Goal: Information Seeking & Learning: Learn about a topic

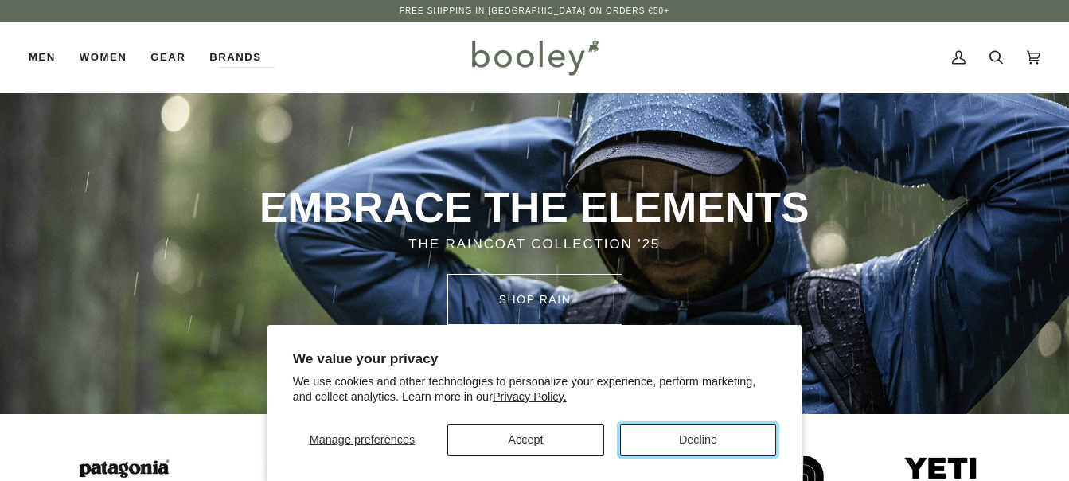
click at [677, 429] on button "Decline" at bounding box center [698, 439] width 157 height 31
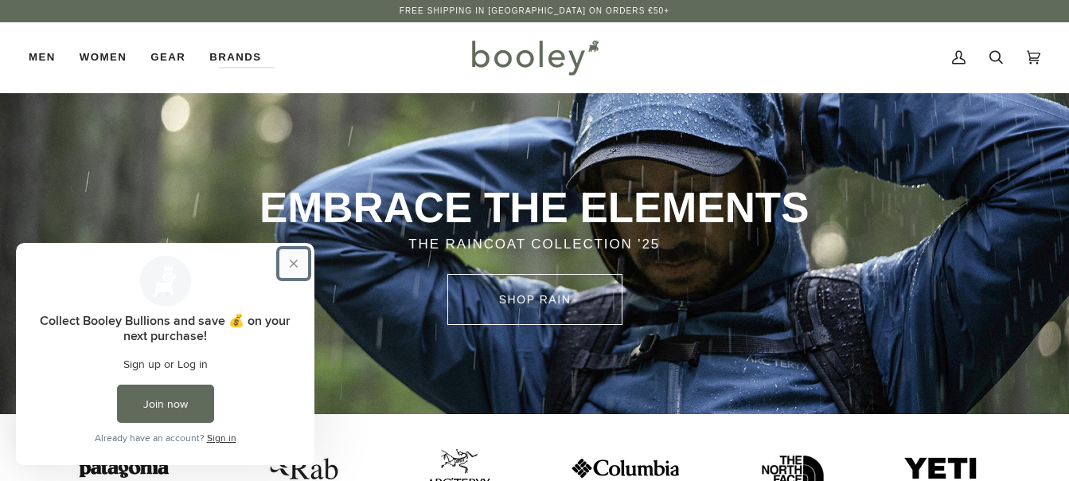
click at [293, 265] on button "Close prompt" at bounding box center [293, 263] width 29 height 29
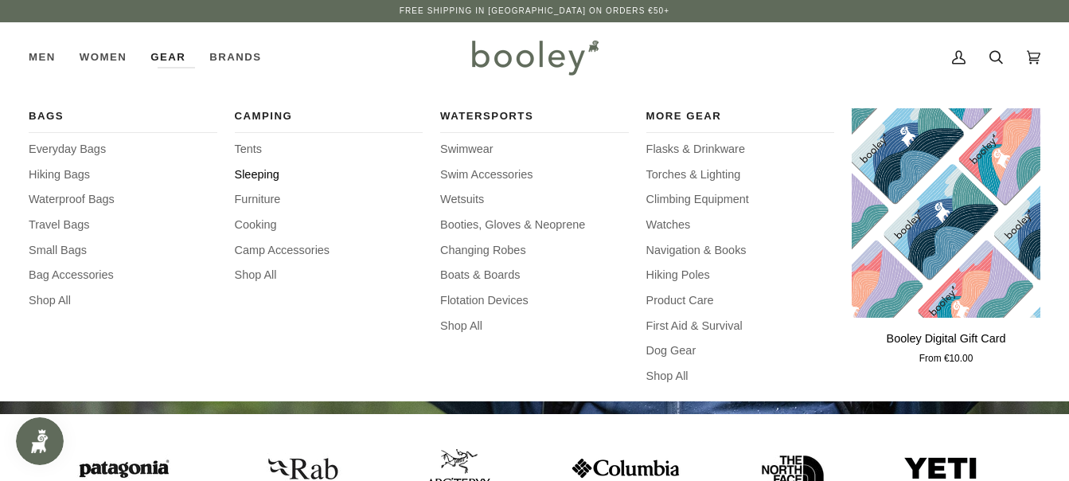
click at [254, 167] on span "Sleeping" at bounding box center [329, 175] width 189 height 18
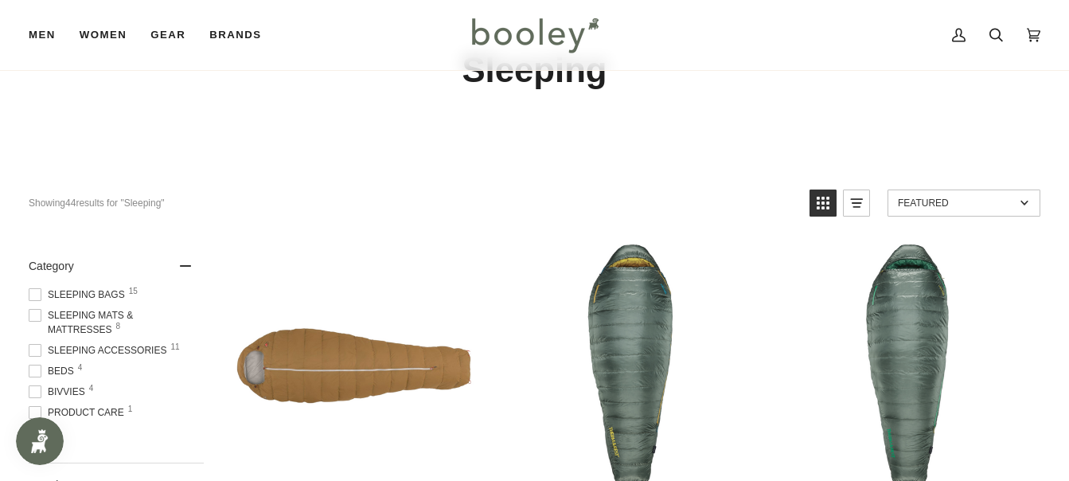
scroll to position [227, 0]
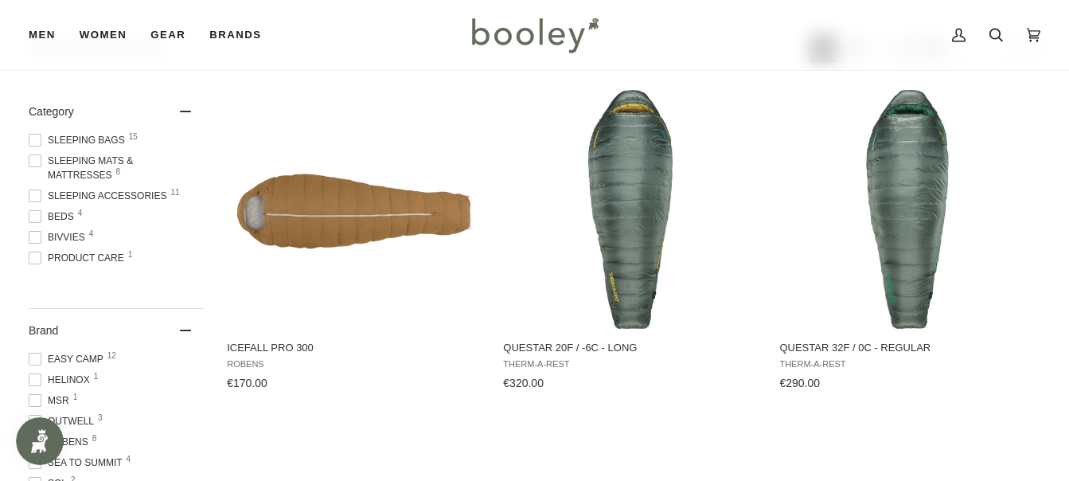
click at [84, 237] on span "Bivvies 4" at bounding box center [59, 237] width 61 height 14
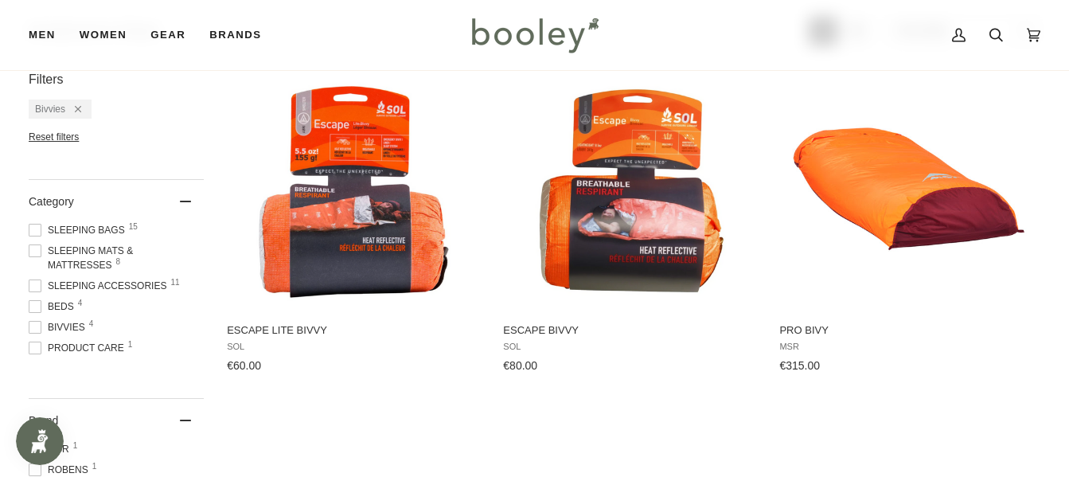
scroll to position [232, 0]
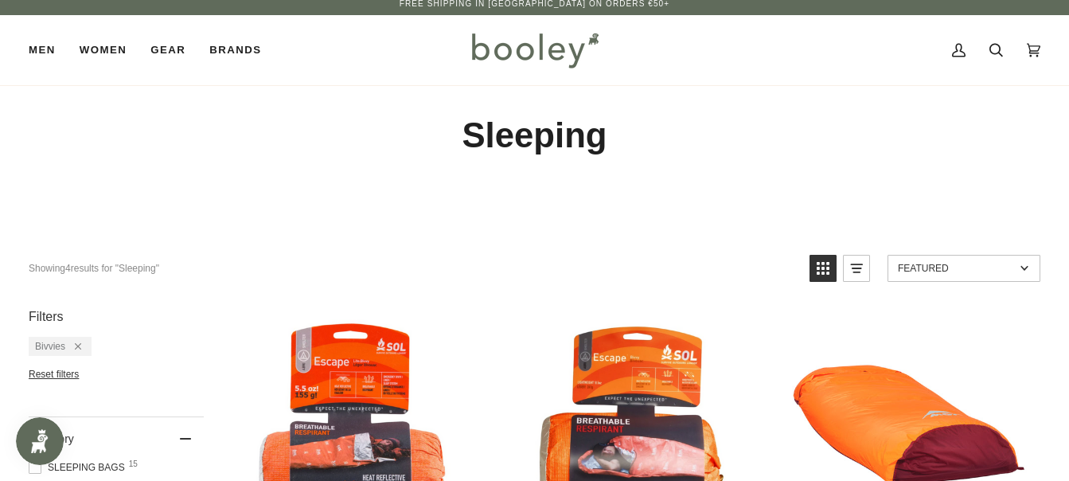
scroll to position [5, 0]
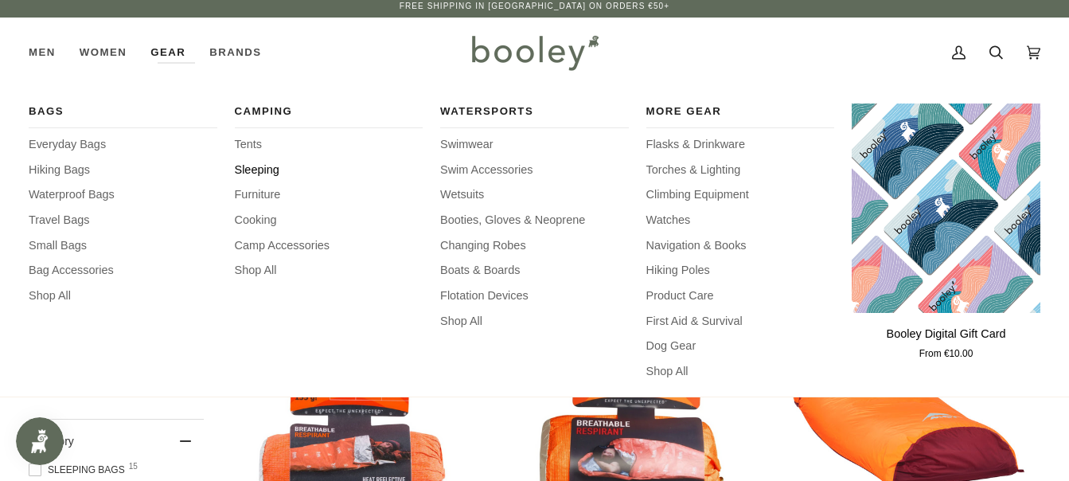
click at [251, 171] on span "Sleeping" at bounding box center [329, 171] width 189 height 18
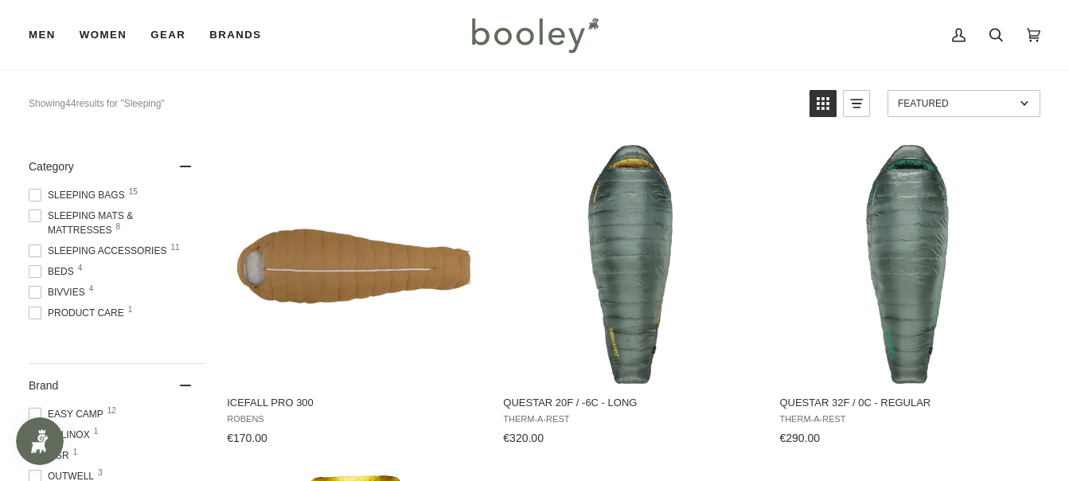
scroll to position [166, 0]
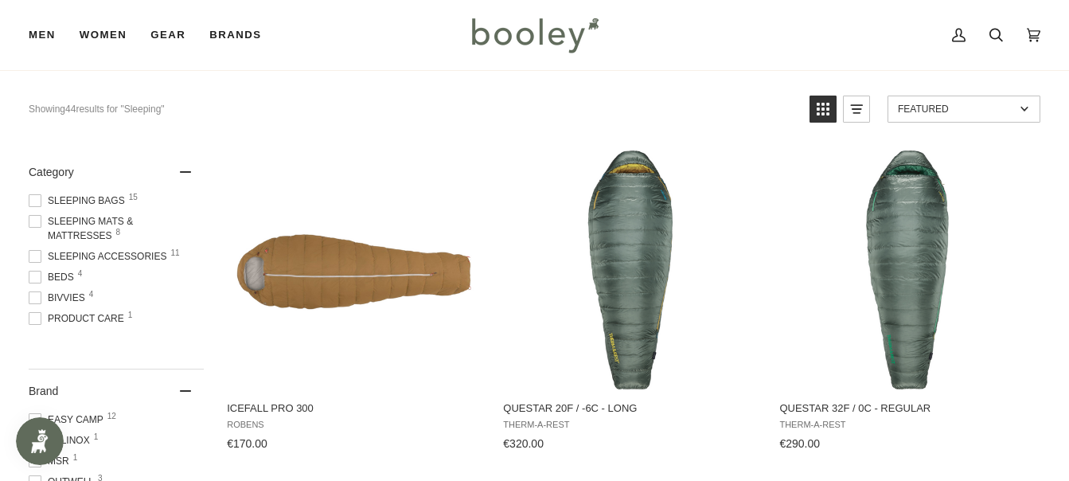
click at [96, 232] on span "Sleeping Mats & Mattresses 8" at bounding box center [116, 228] width 175 height 29
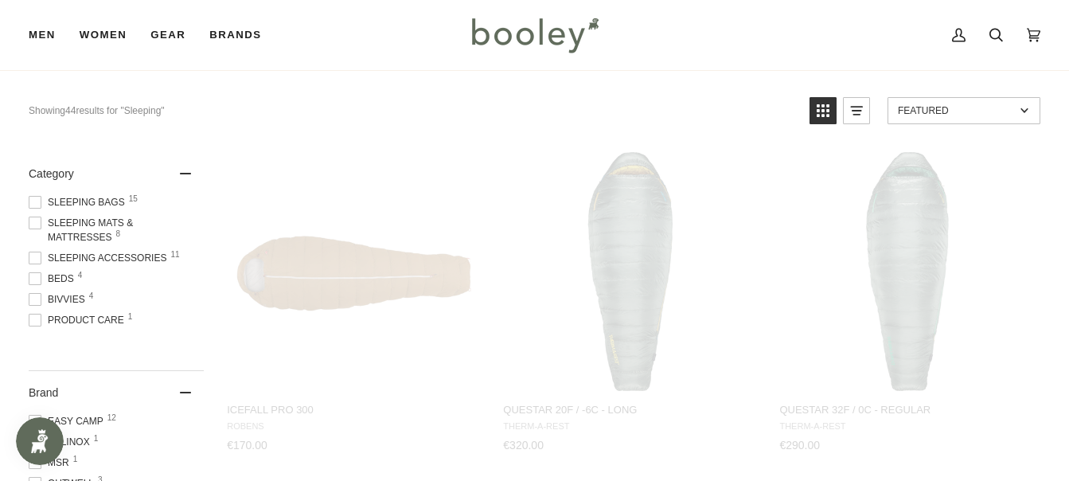
scroll to position [25, 0]
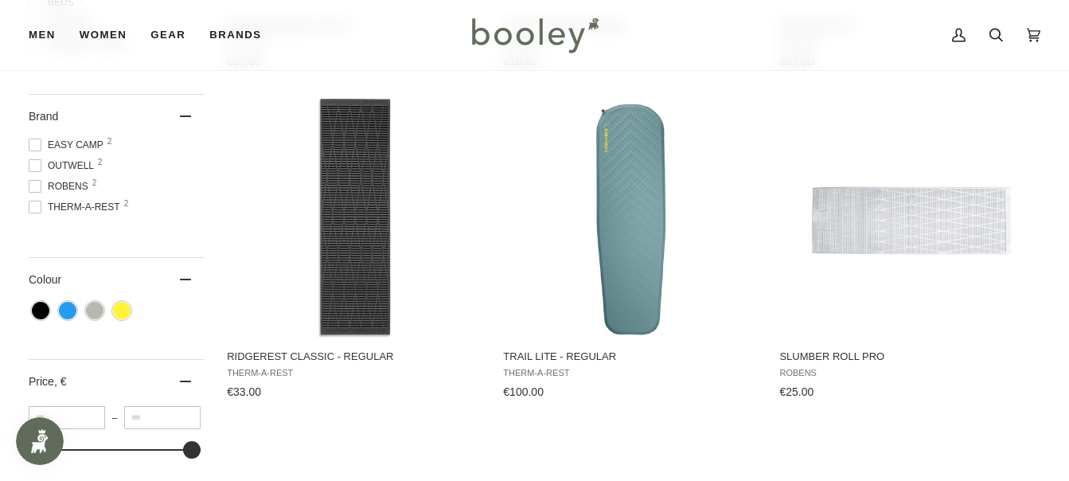
scroll to position [545, 0]
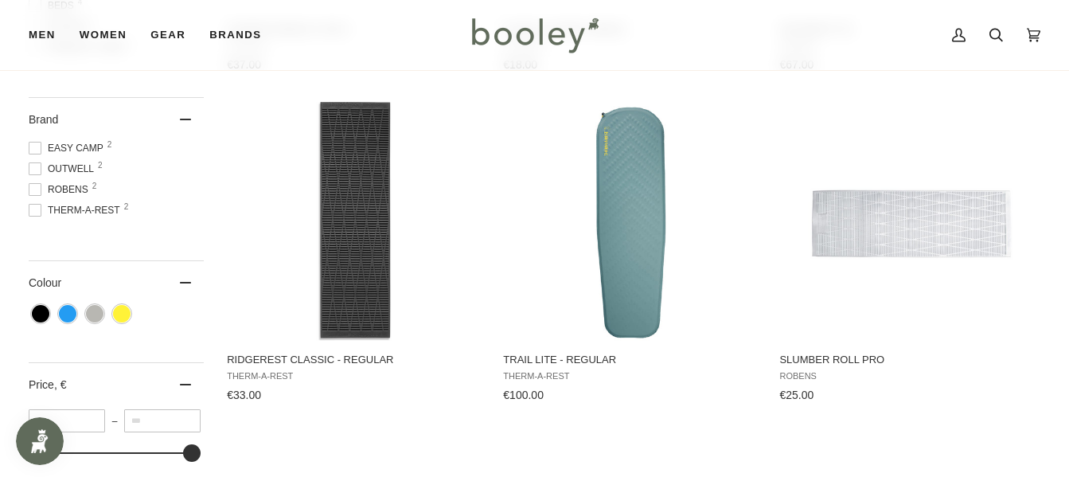
click at [1067, 175] on div "Showing 8 results Showing 8 results for "Sleeping" Products 8 Featured Featured…" at bounding box center [534, 255] width 1069 height 1153
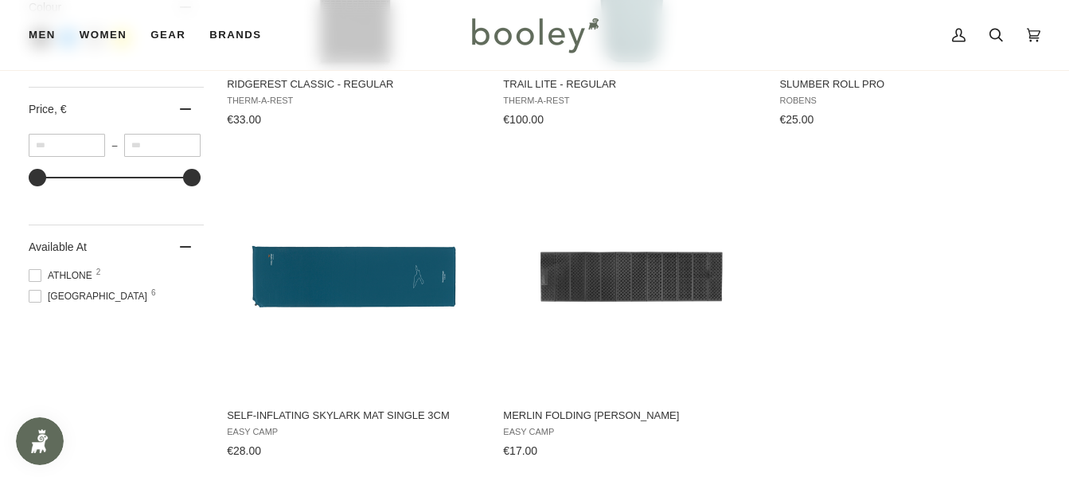
scroll to position [849, 0]
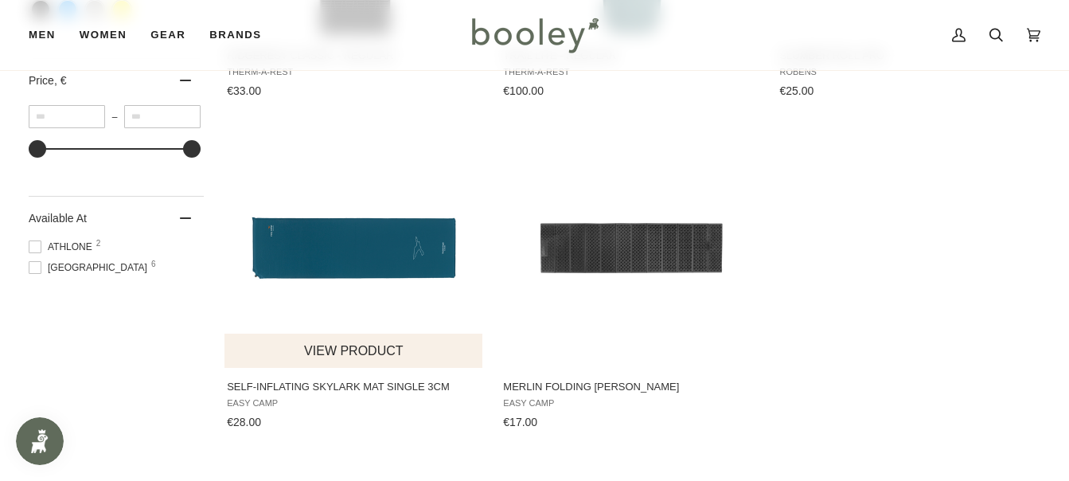
click at [309, 349] on button "View product" at bounding box center [353, 350] width 258 height 34
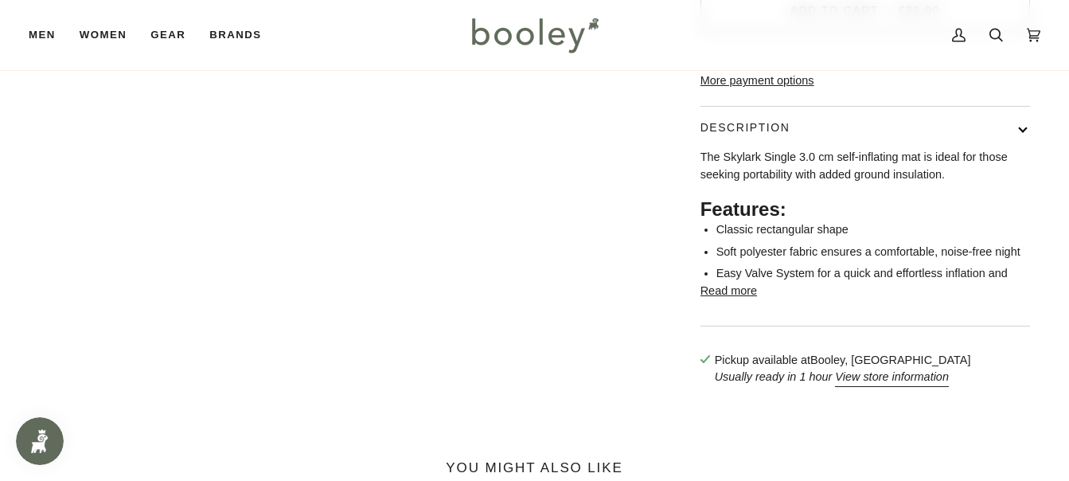
scroll to position [512, 0]
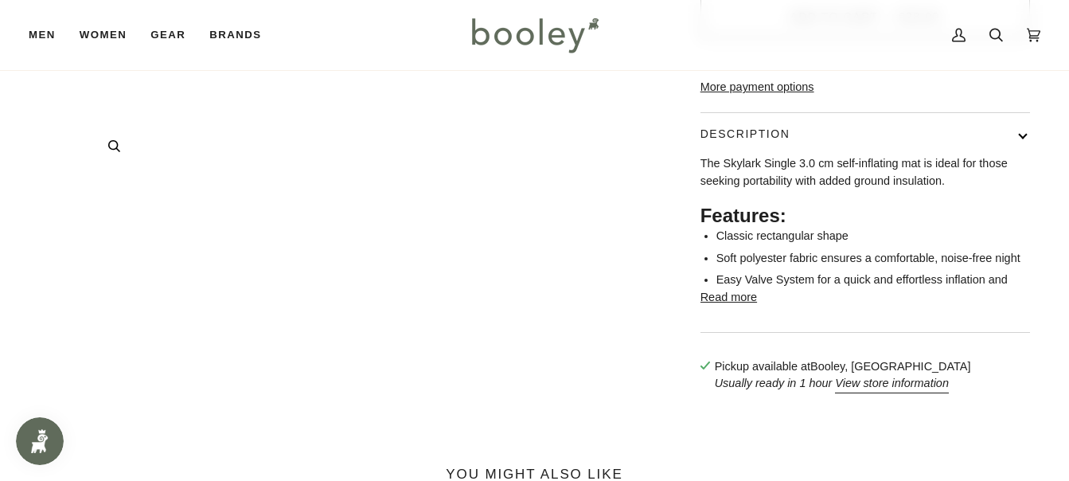
click at [419, 229] on div "Zoom Zoom Zoom" at bounding box center [534, 4] width 1011 height 809
